Goal: Task Accomplishment & Management: Use online tool/utility

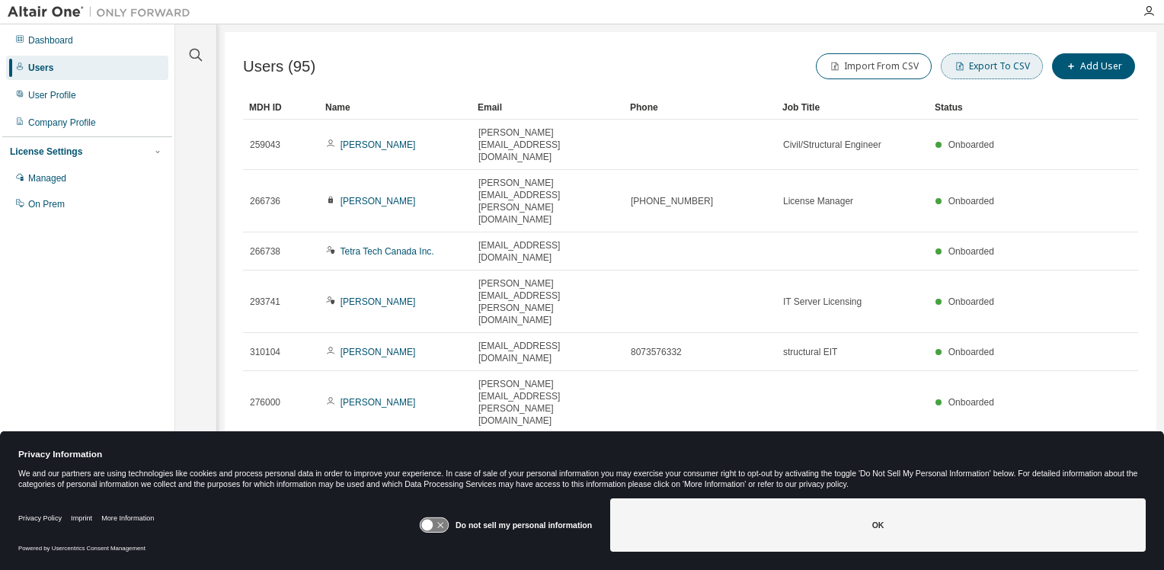
click at [997, 67] on button "Export To CSV" at bounding box center [992, 66] width 102 height 26
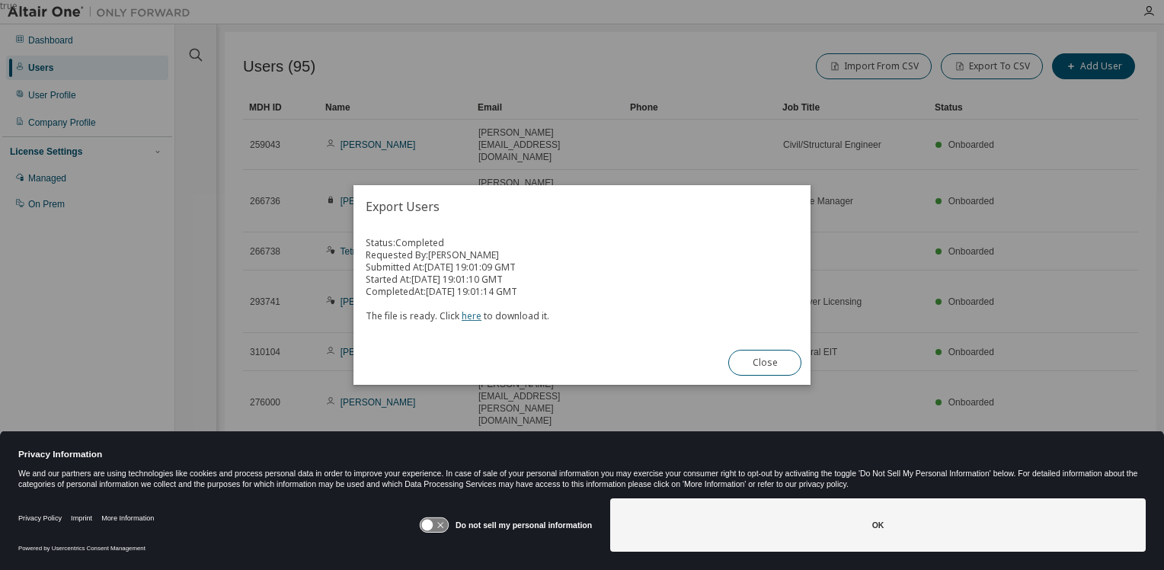
click at [469, 317] on link "here" at bounding box center [472, 315] width 20 height 13
click at [770, 366] on button "Close" at bounding box center [764, 363] width 73 height 26
